Goal: Information Seeking & Learning: Learn about a topic

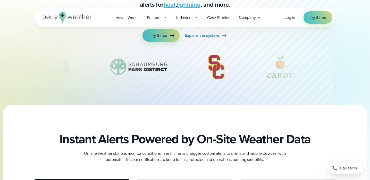
scroll to position [135, 0]
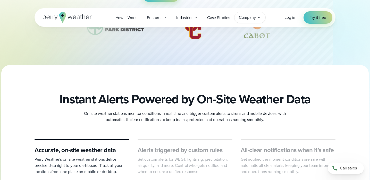
click at [256, 17] on span "Company" at bounding box center [247, 17] width 17 height 6
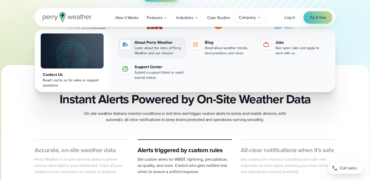
click at [154, 47] on div "Learn about the story of Perry Weather and our mission" at bounding box center [159, 51] width 50 height 10
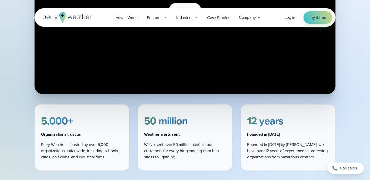
scroll to position [220, 0]
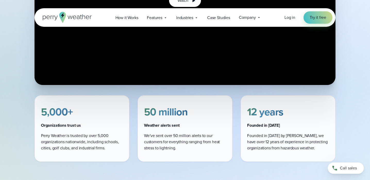
click at [131, 114] on div "5,000+ Organizations trust us Perry Weather is trusted by over 5,000 organizati…" at bounding box center [185, 128] width 301 height 66
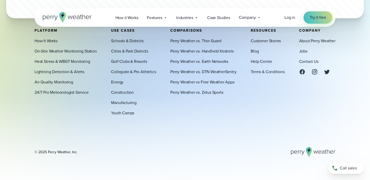
scroll to position [1495, 0]
click at [314, 73] on icon at bounding box center [314, 72] width 6 height 6
